Goal: Information Seeking & Learning: Learn about a topic

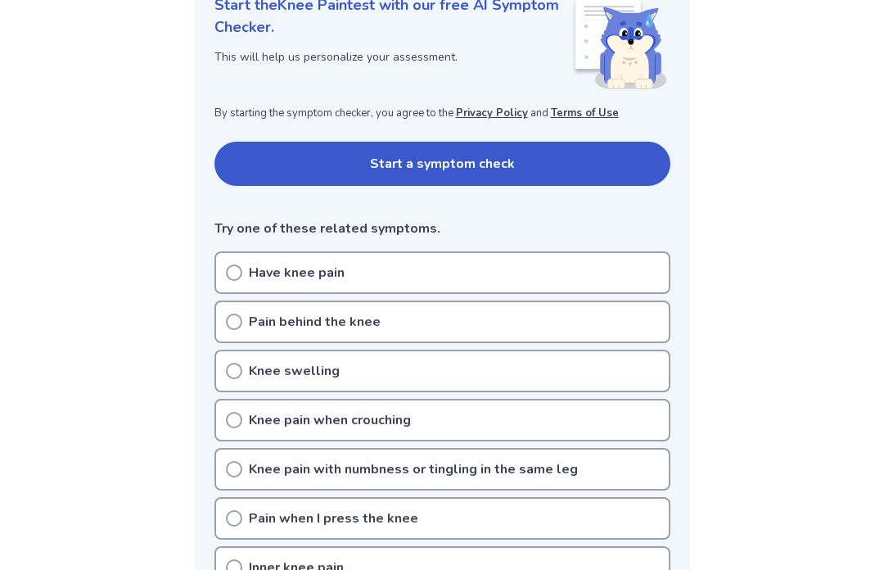
scroll to position [237, 0]
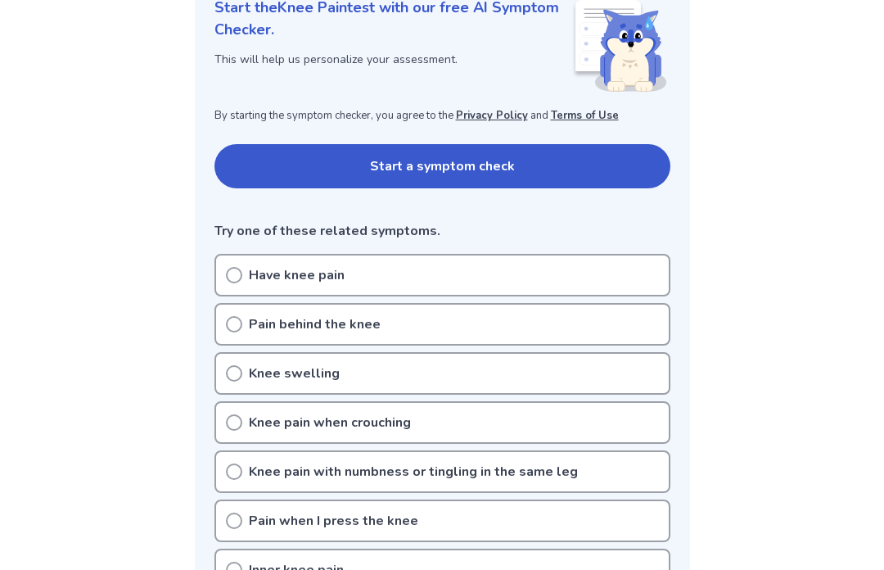
click at [376, 270] on div "Have knee pain" at bounding box center [443, 275] width 456 height 43
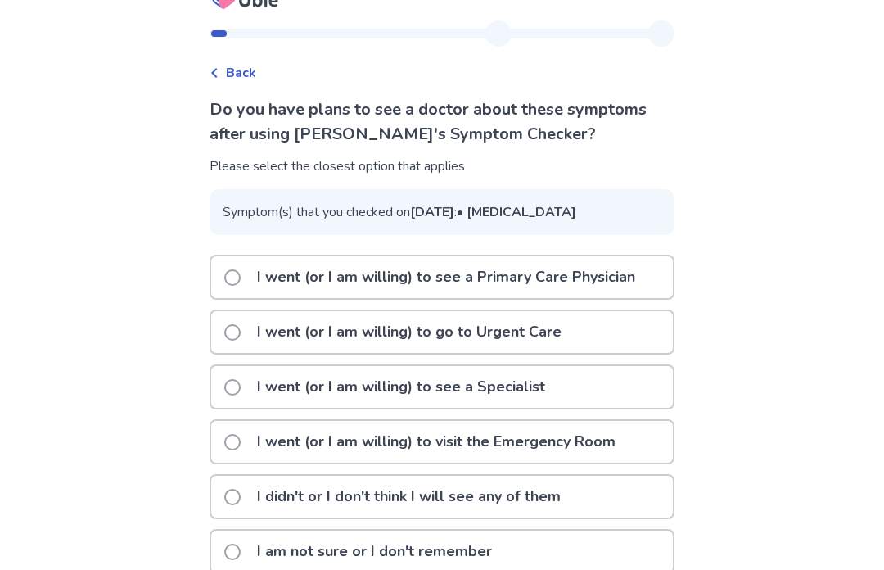
scroll to position [43, 0]
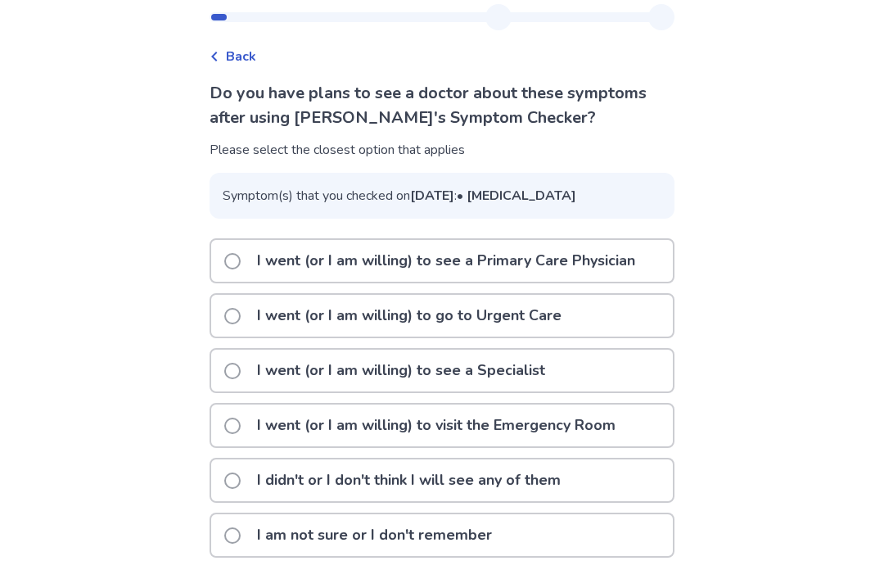
click at [511, 337] on p "I went (or I am willing) to go to Urgent Care" at bounding box center [409, 316] width 324 height 42
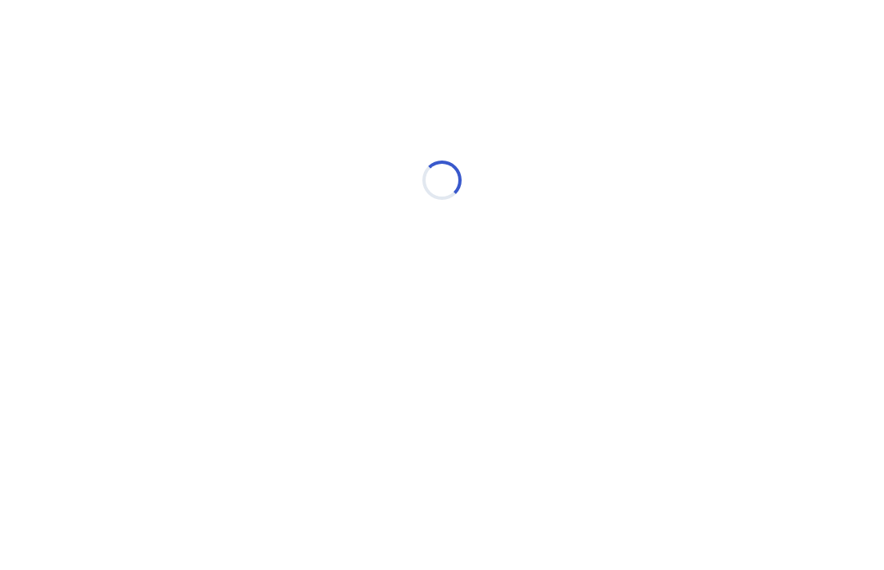
scroll to position [0, 0]
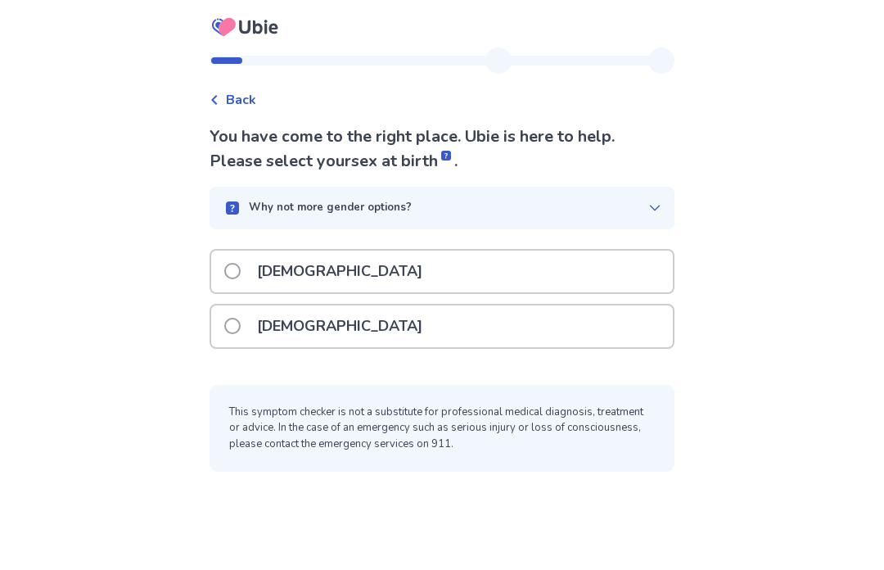
click at [418, 316] on div "[DEMOGRAPHIC_DATA]" at bounding box center [442, 326] width 462 height 42
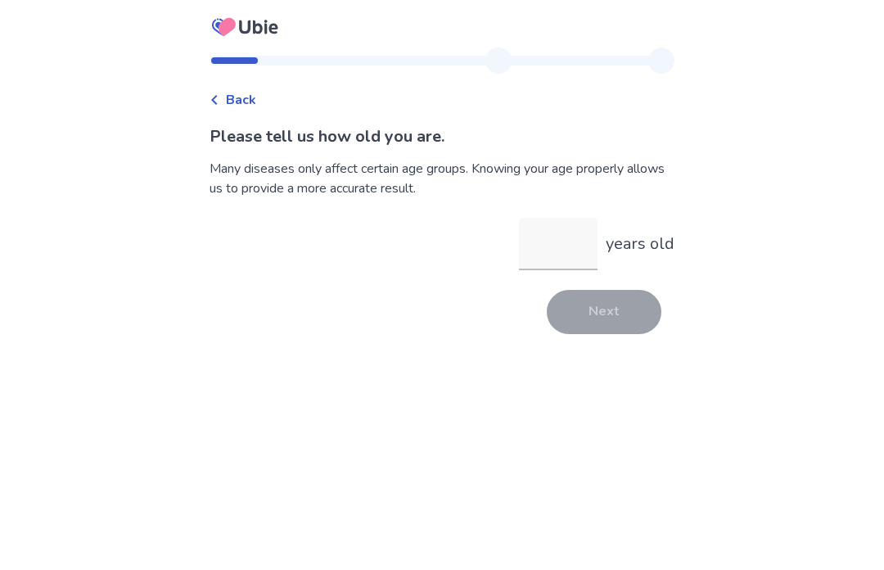
click at [554, 249] on input "years old" at bounding box center [558, 244] width 79 height 52
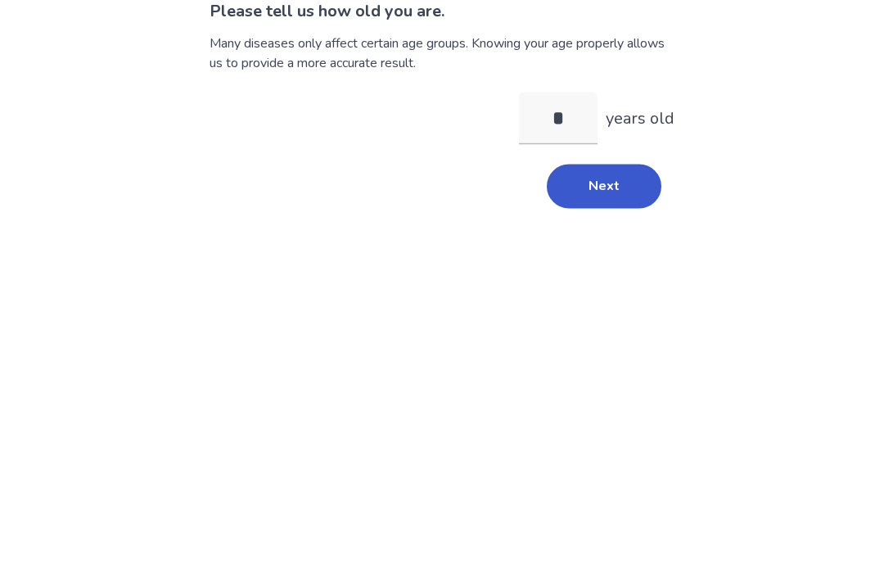
type input "**"
click at [605, 290] on button "Next" at bounding box center [604, 312] width 115 height 44
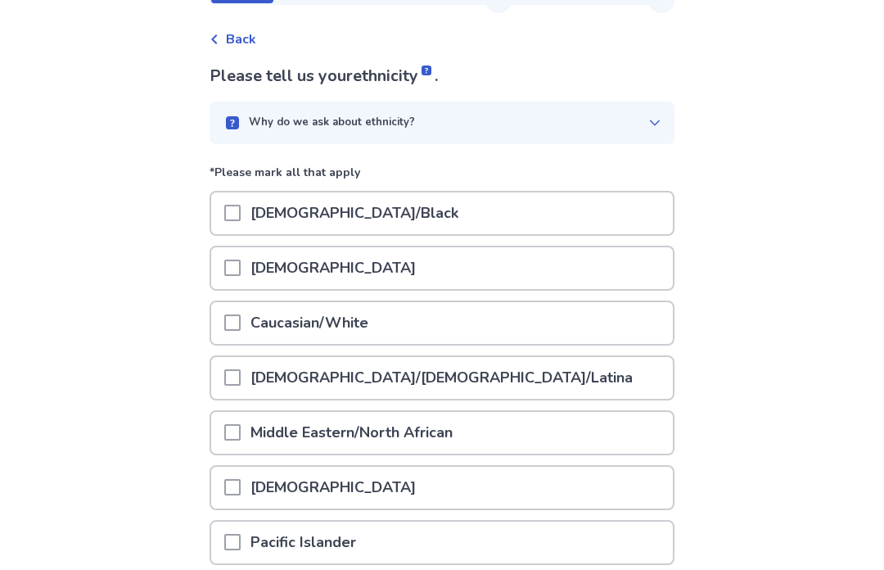
scroll to position [61, 0]
click at [404, 322] on div "Caucasian/White" at bounding box center [442, 323] width 462 height 42
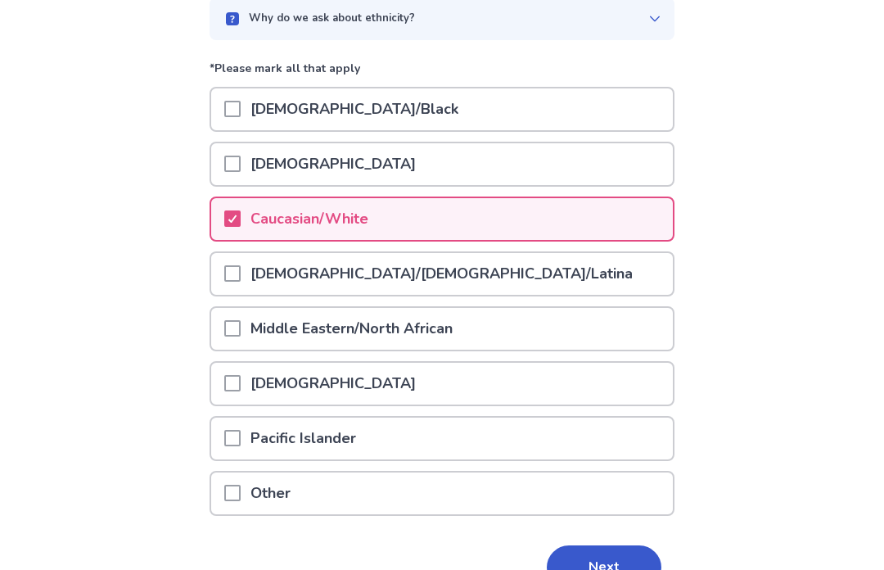
scroll to position [199, 0]
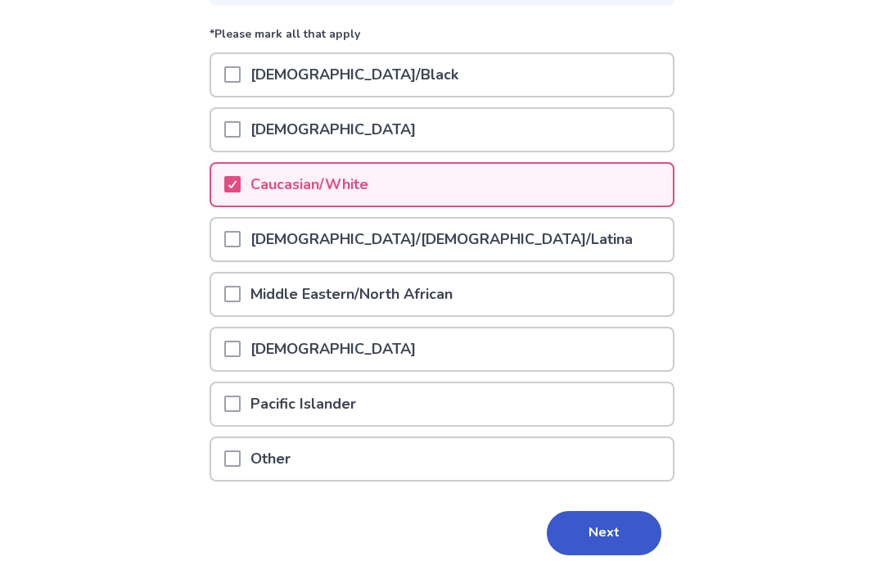
click at [605, 536] on button "Next" at bounding box center [604, 533] width 115 height 44
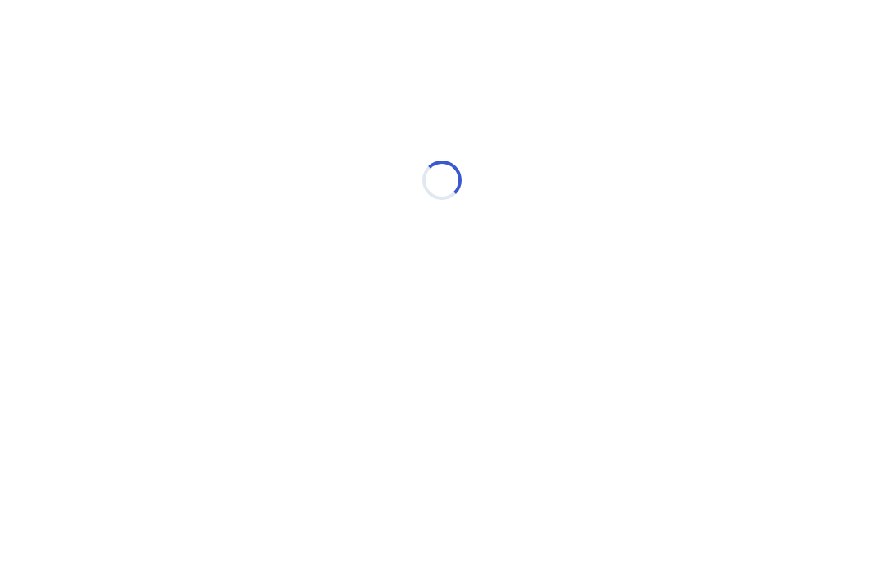
scroll to position [0, 0]
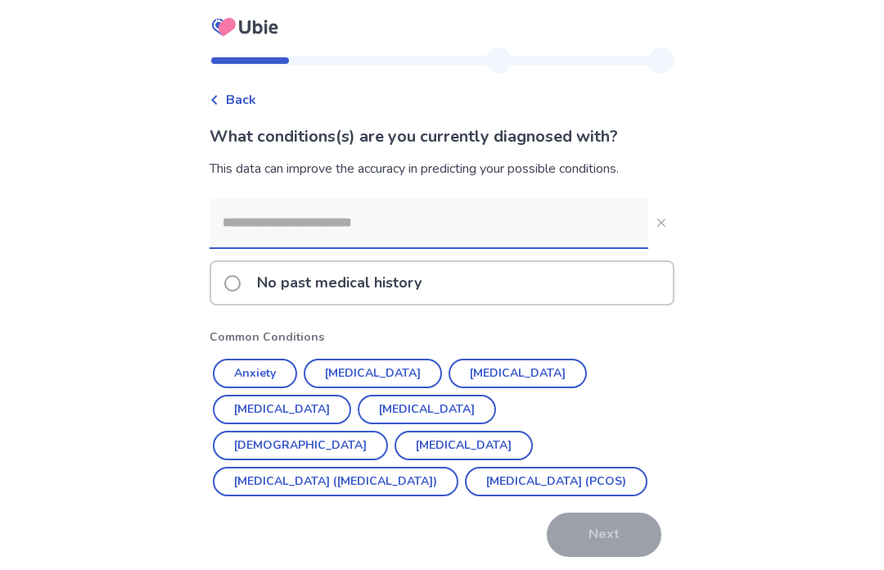
click at [283, 369] on button "Anxiety" at bounding box center [255, 373] width 84 height 29
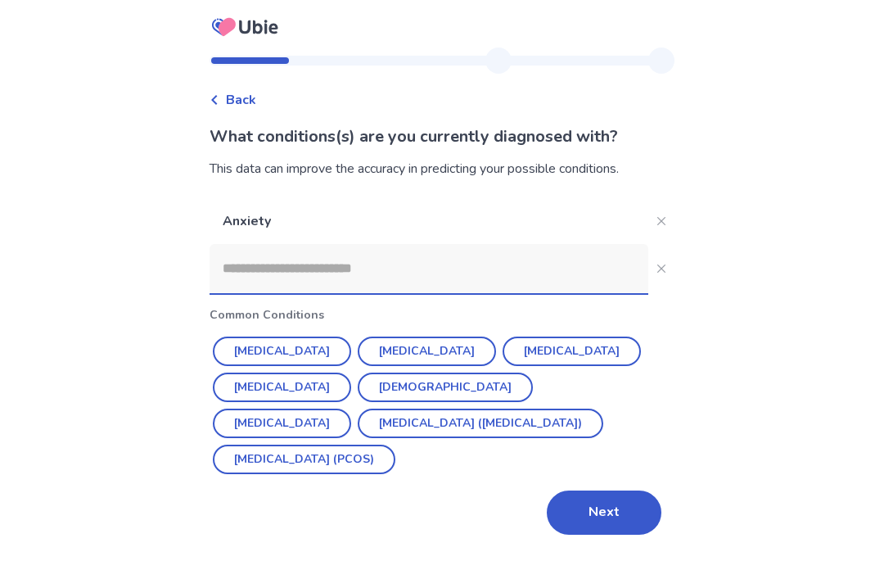
click at [402, 355] on button "Depression" at bounding box center [427, 351] width 138 height 29
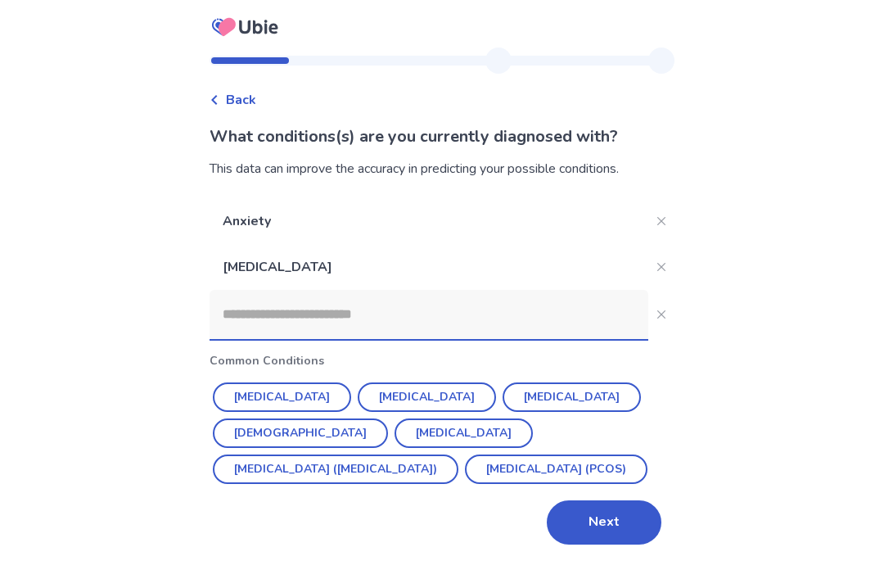
click at [388, 418] on button "Asthma" at bounding box center [300, 432] width 175 height 29
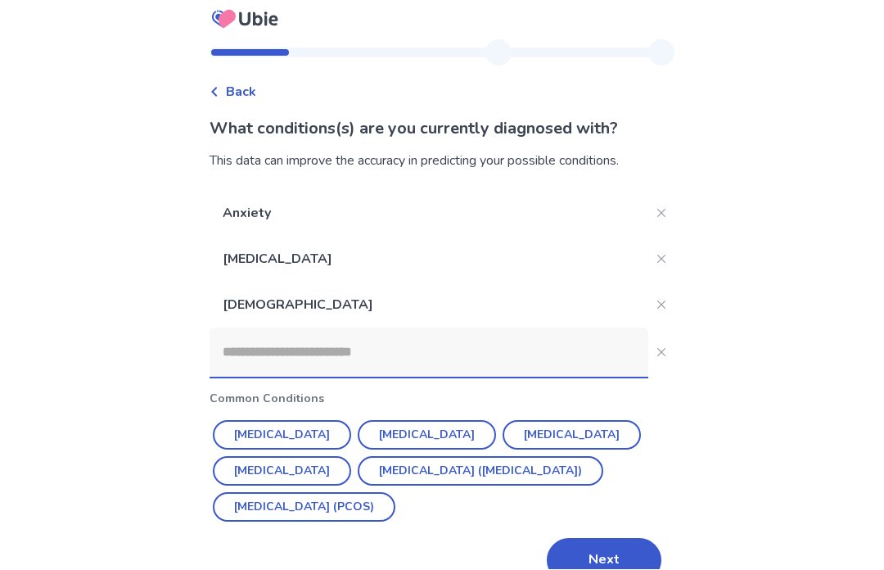
scroll to position [57, 0]
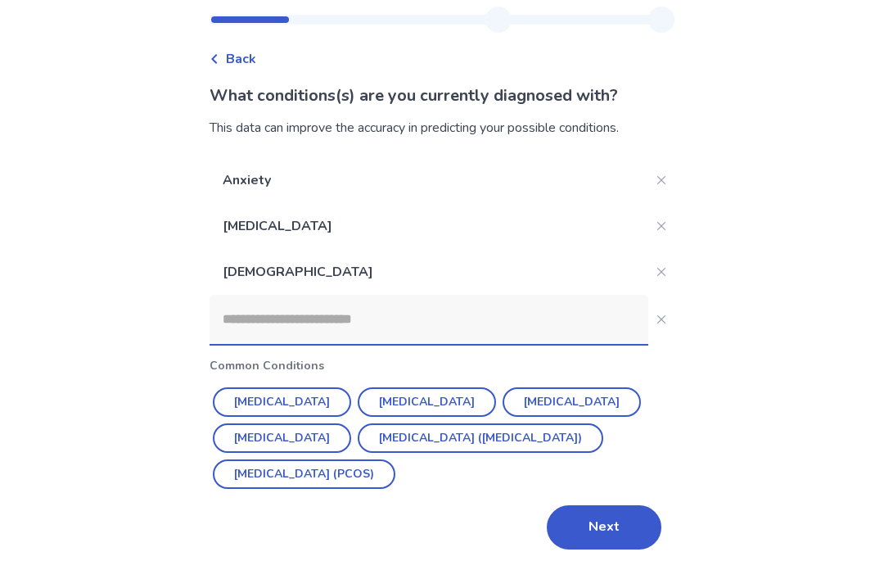
click at [584, 506] on button "Next" at bounding box center [604, 528] width 115 height 44
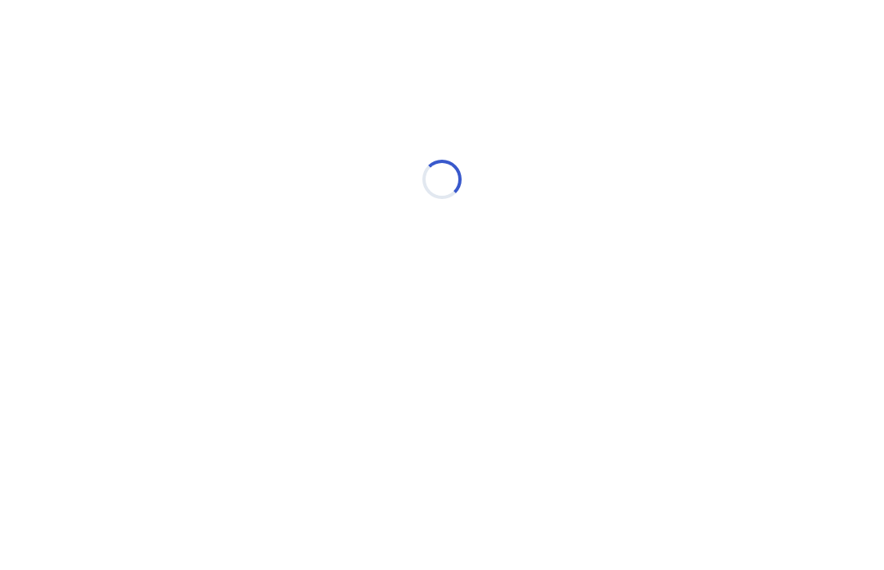
scroll to position [0, 0]
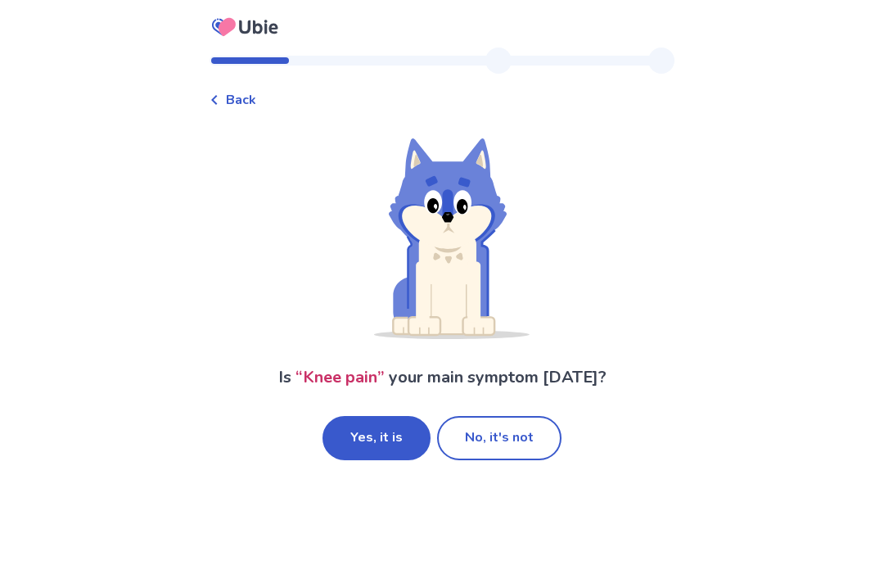
click at [401, 441] on button "Yes, it is" at bounding box center [377, 438] width 108 height 44
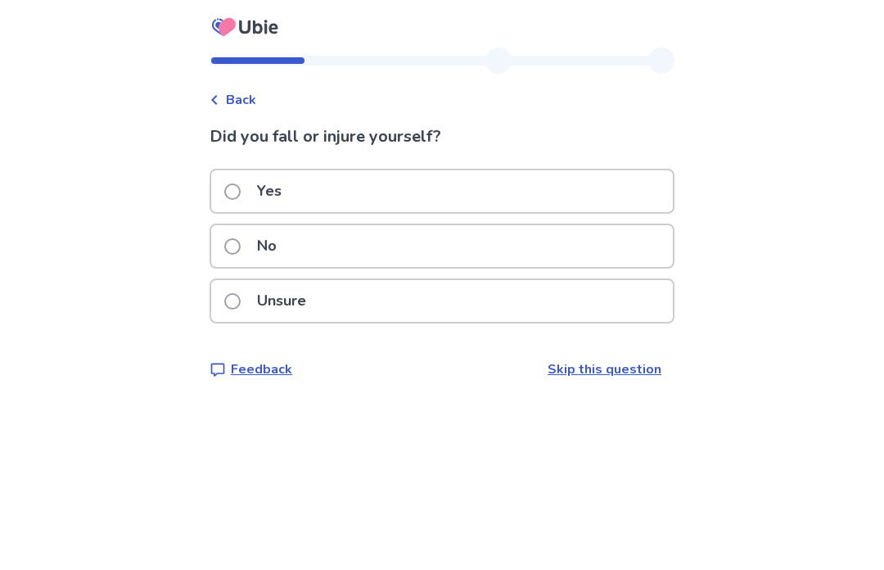
click at [383, 292] on div "Unsure" at bounding box center [442, 301] width 462 height 42
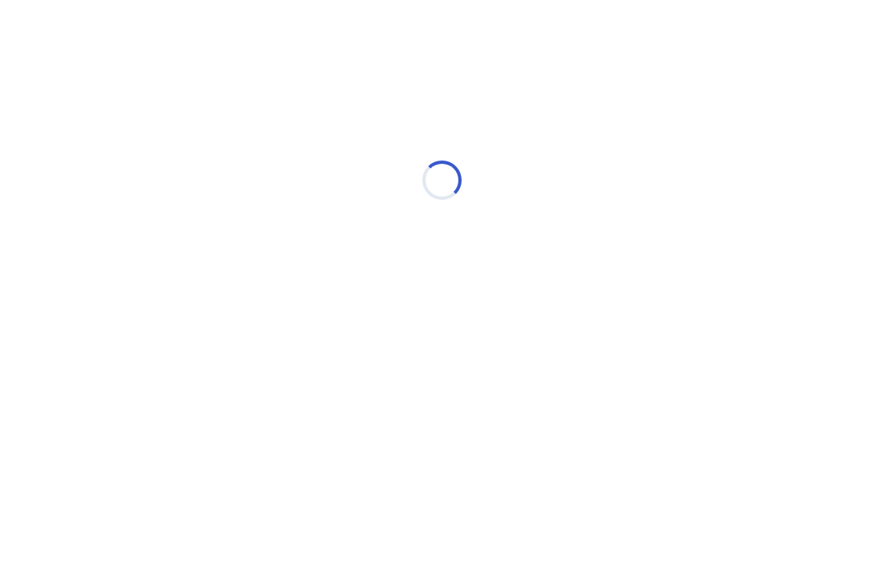
select select "*"
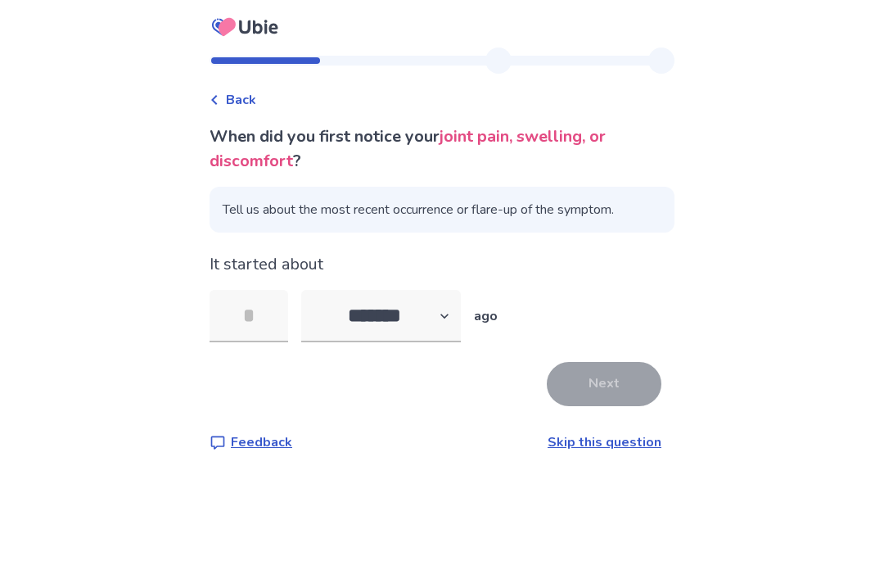
click at [248, 319] on input "tel" at bounding box center [249, 316] width 79 height 52
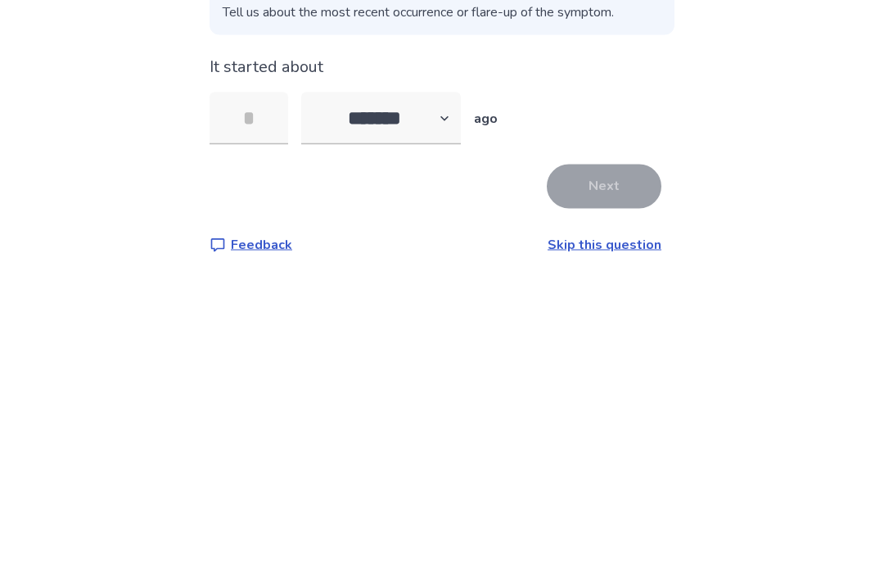
type input "*"
click at [582, 362] on button "Next" at bounding box center [604, 384] width 115 height 44
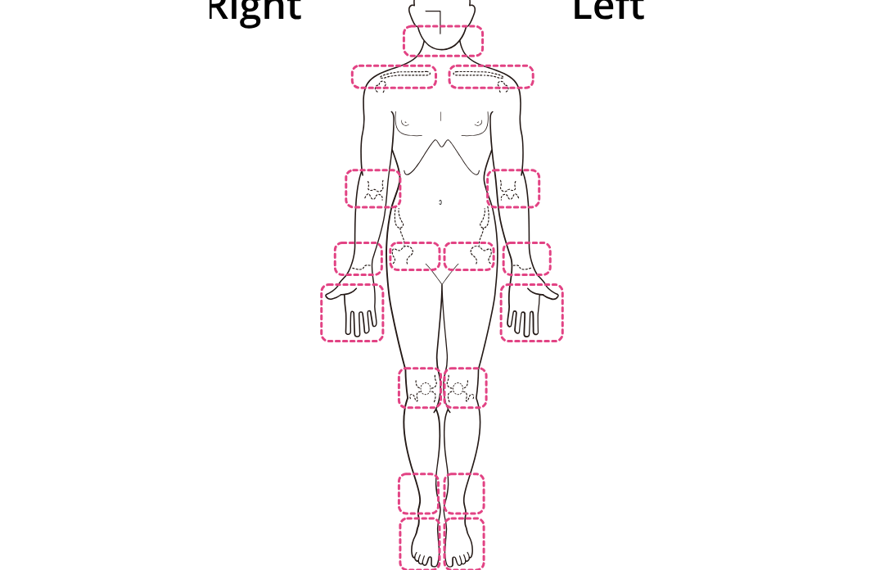
click at [427, 360] on img at bounding box center [442, 271] width 930 height 630
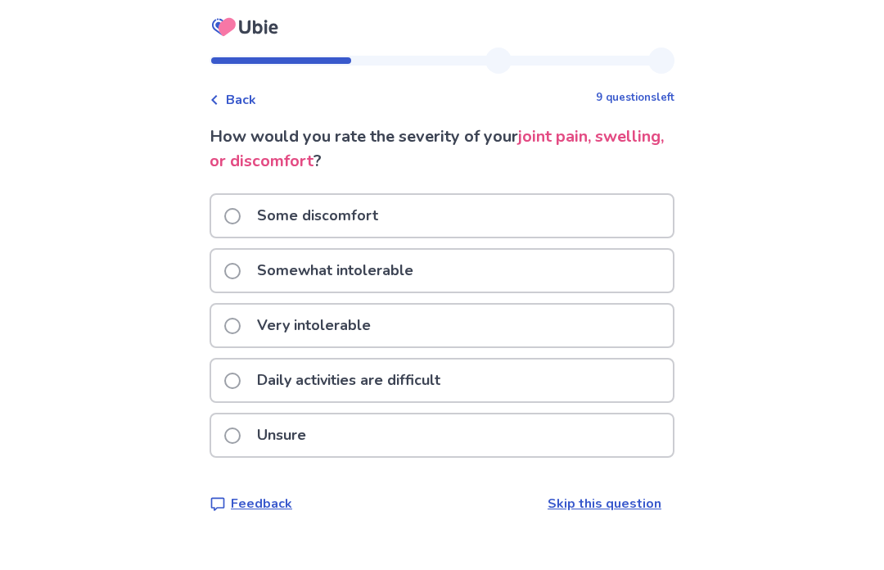
click at [345, 437] on div "Unsure" at bounding box center [442, 435] width 462 height 42
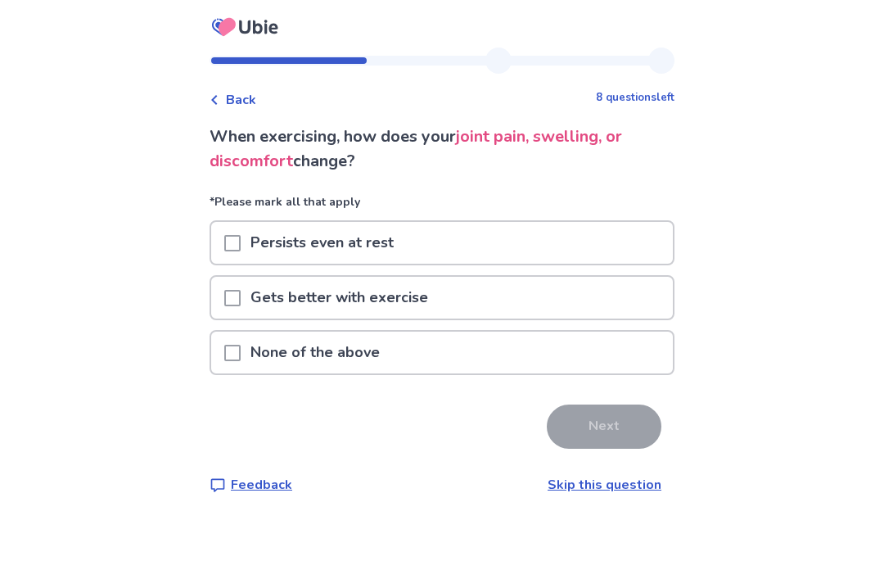
click at [439, 240] on div "Persists even at rest" at bounding box center [442, 243] width 462 height 42
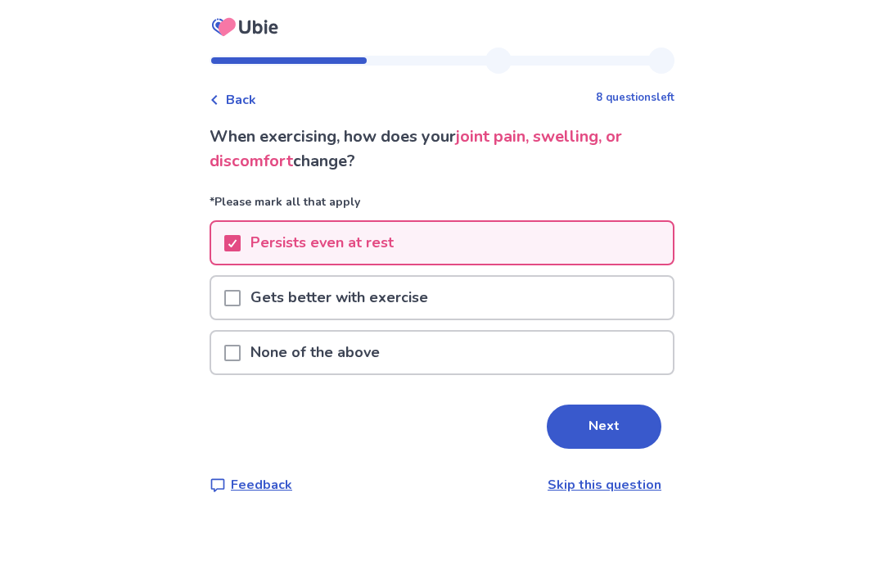
click at [612, 421] on button "Next" at bounding box center [604, 427] width 115 height 44
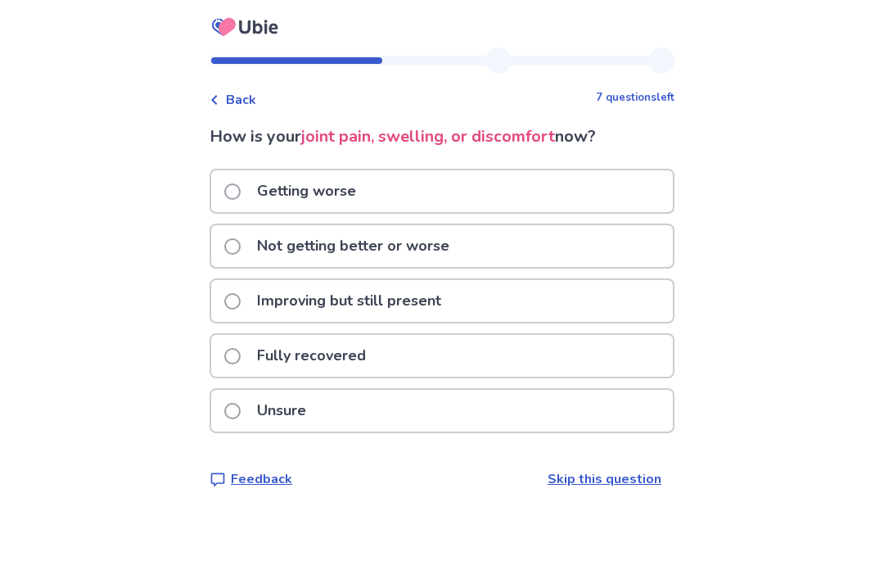
click at [359, 418] on div "Unsure" at bounding box center [442, 411] width 462 height 42
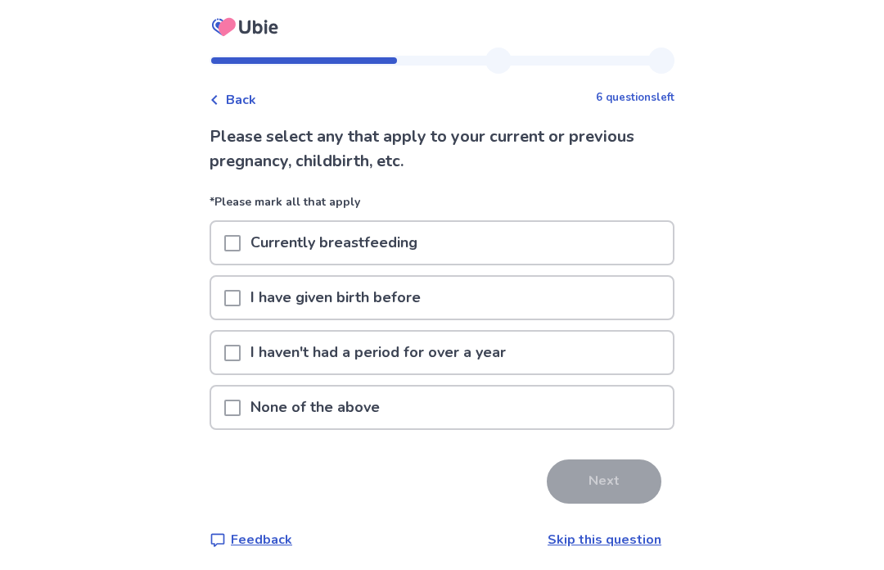
click at [355, 405] on p "None of the above" at bounding box center [315, 408] width 149 height 42
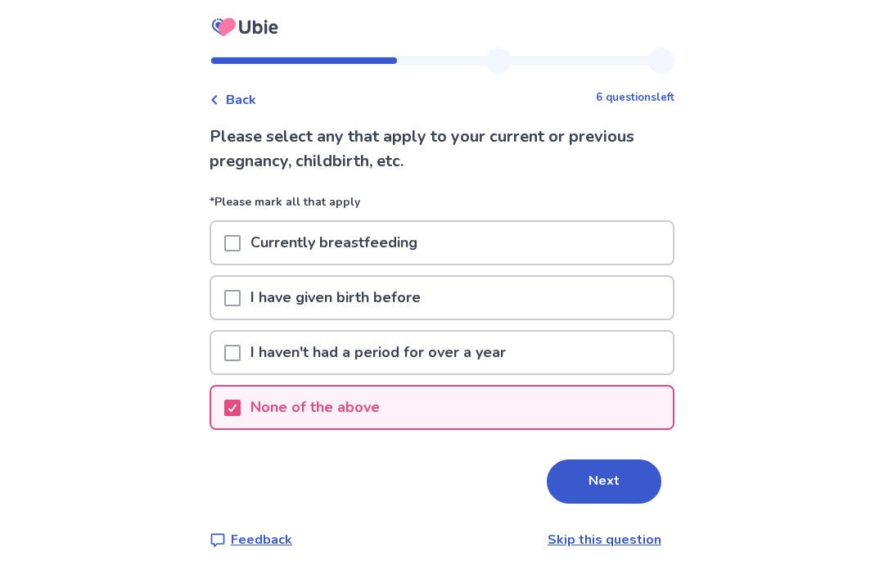
click at [581, 476] on button "Next" at bounding box center [604, 481] width 115 height 44
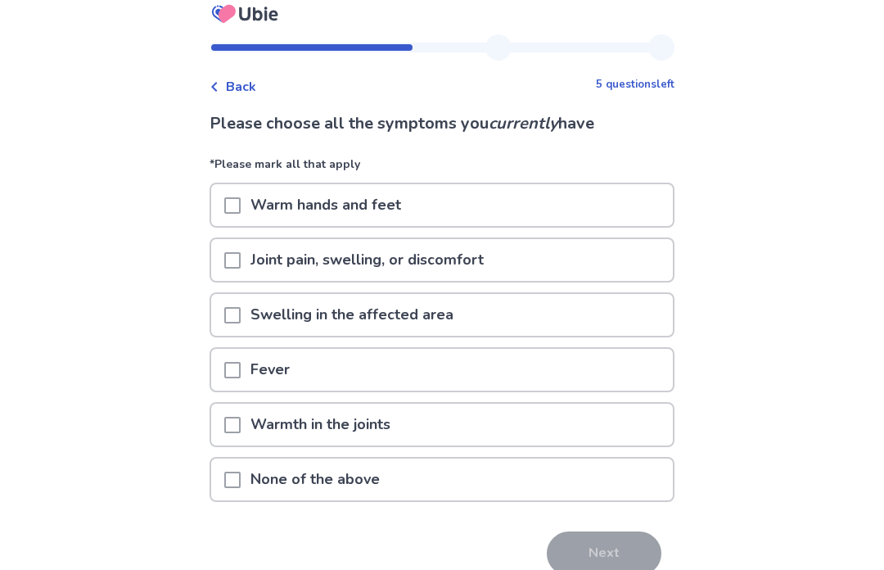
scroll to position [20, 0]
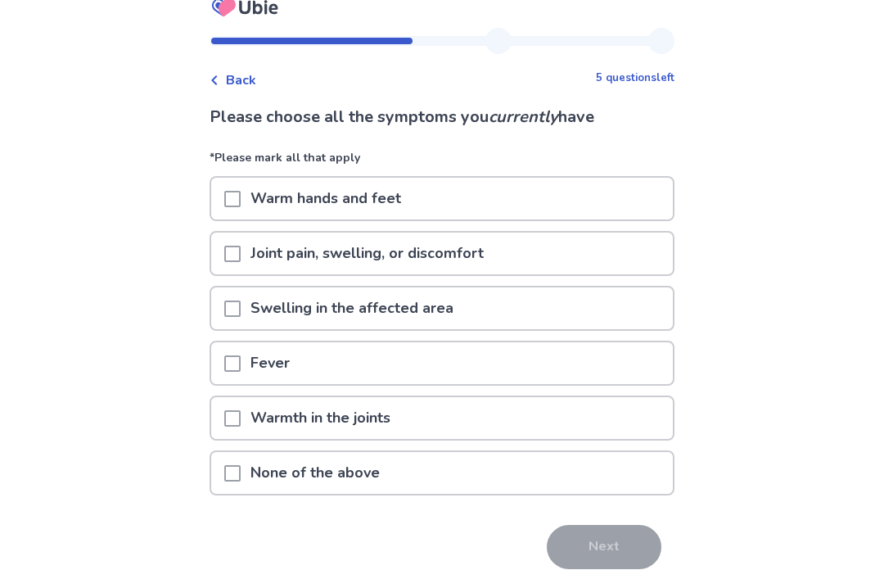
click at [493, 256] on p "Joint pain, swelling, or discomfort" at bounding box center [367, 254] width 253 height 42
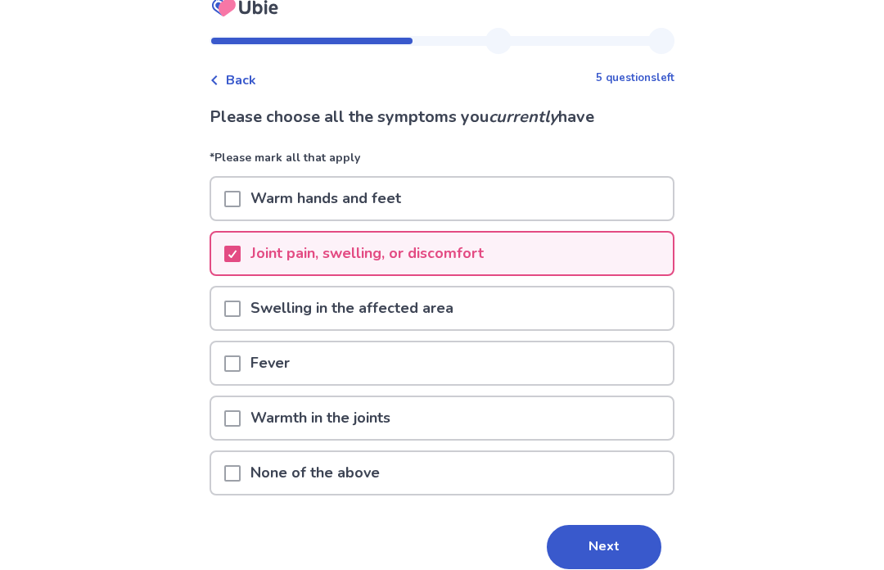
click at [597, 541] on button "Next" at bounding box center [604, 547] width 115 height 44
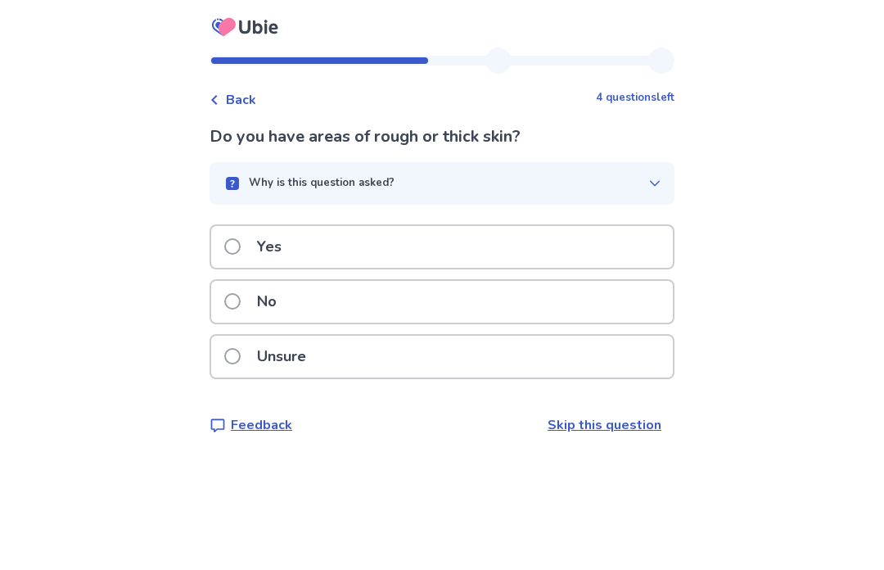
click at [404, 301] on div "No" at bounding box center [442, 302] width 462 height 42
click at [416, 300] on div "No" at bounding box center [442, 302] width 462 height 42
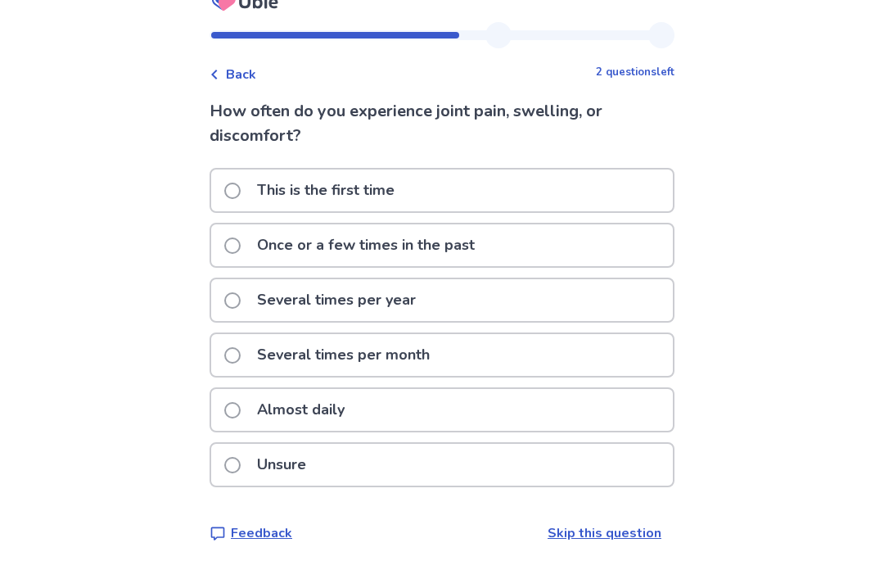
scroll to position [57, 0]
click at [405, 170] on p "This is the first time" at bounding box center [325, 191] width 157 height 42
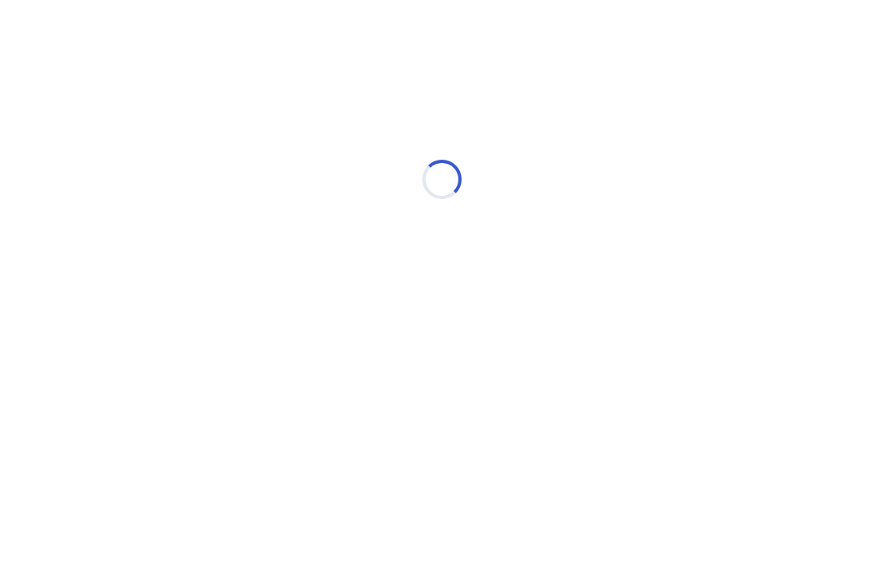
scroll to position [0, 0]
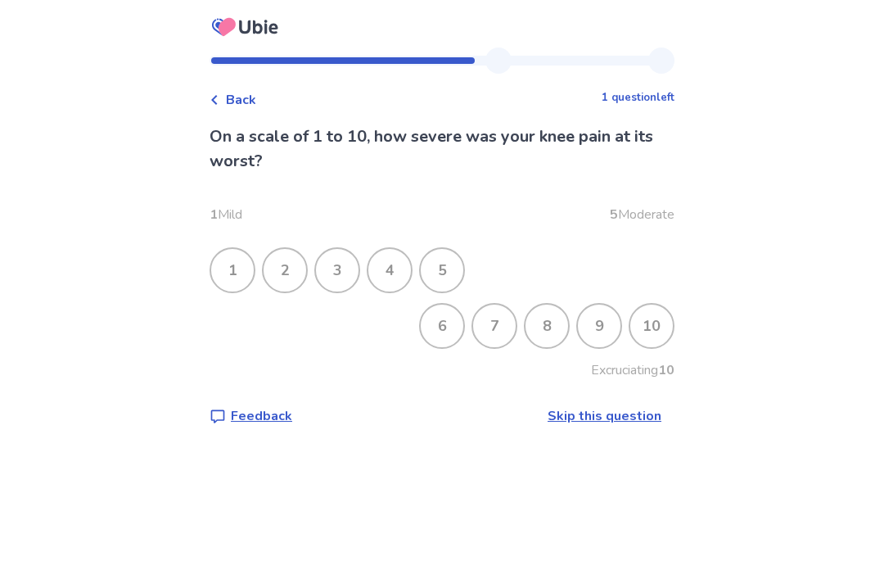
click at [458, 262] on div "5" at bounding box center [442, 270] width 43 height 43
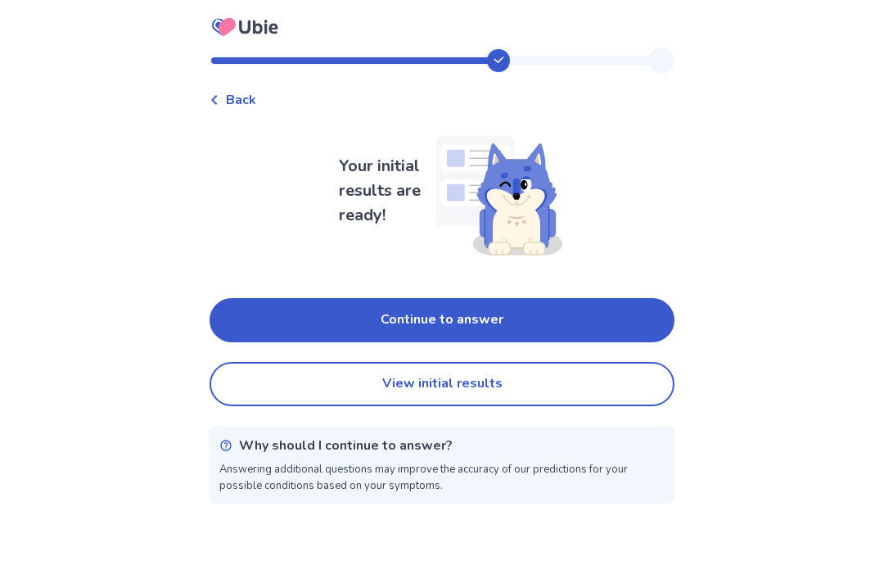
click at [337, 379] on button "View initial results" at bounding box center [442, 384] width 465 height 44
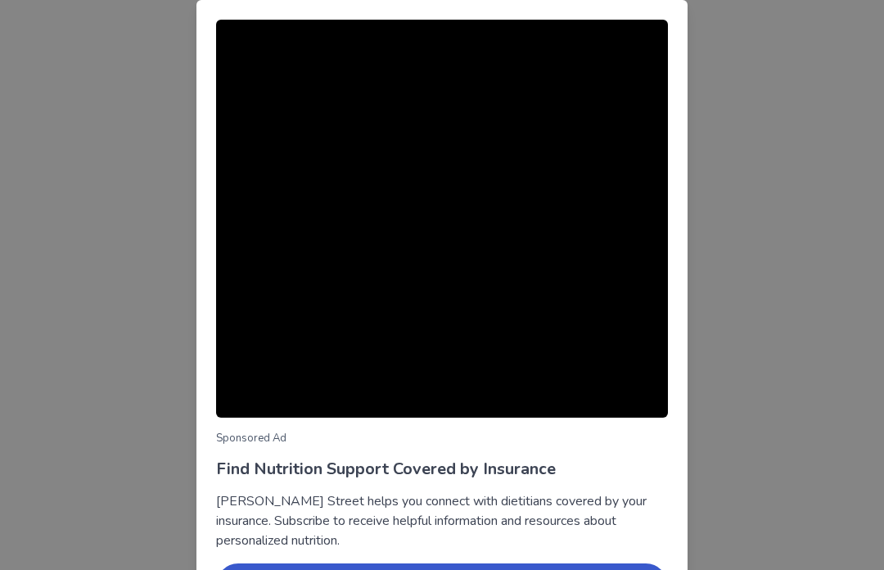
scroll to position [111, 0]
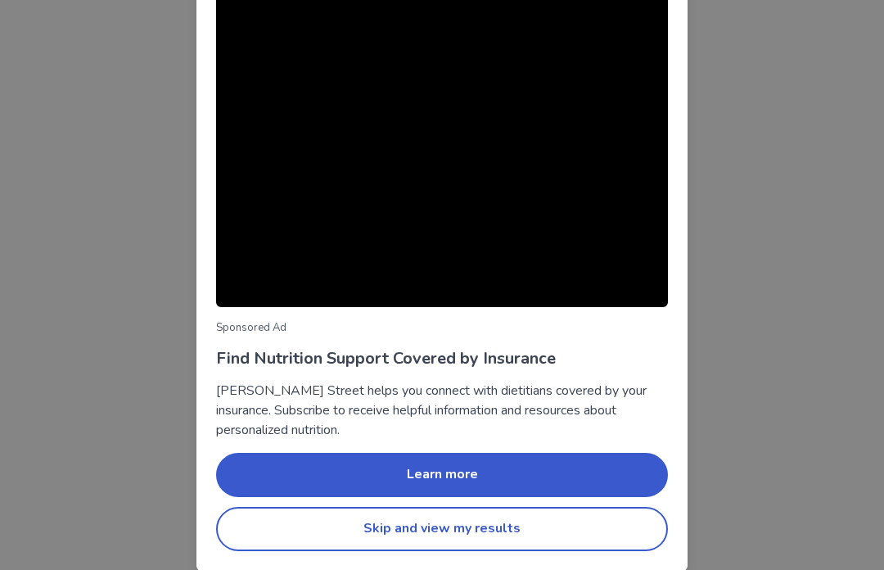
click at [438, 530] on button "Skip and view my results" at bounding box center [442, 529] width 452 height 44
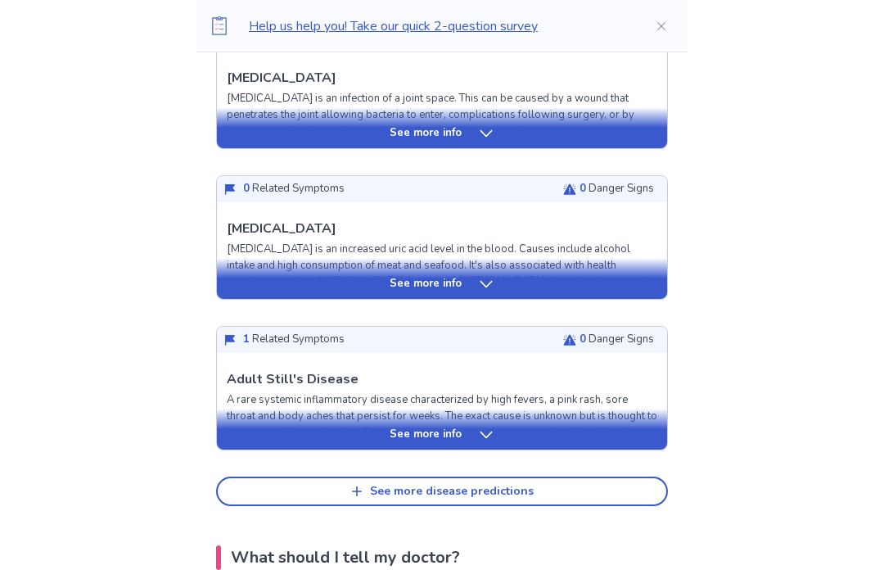
scroll to position [649, 0]
